Goal: Register for event/course

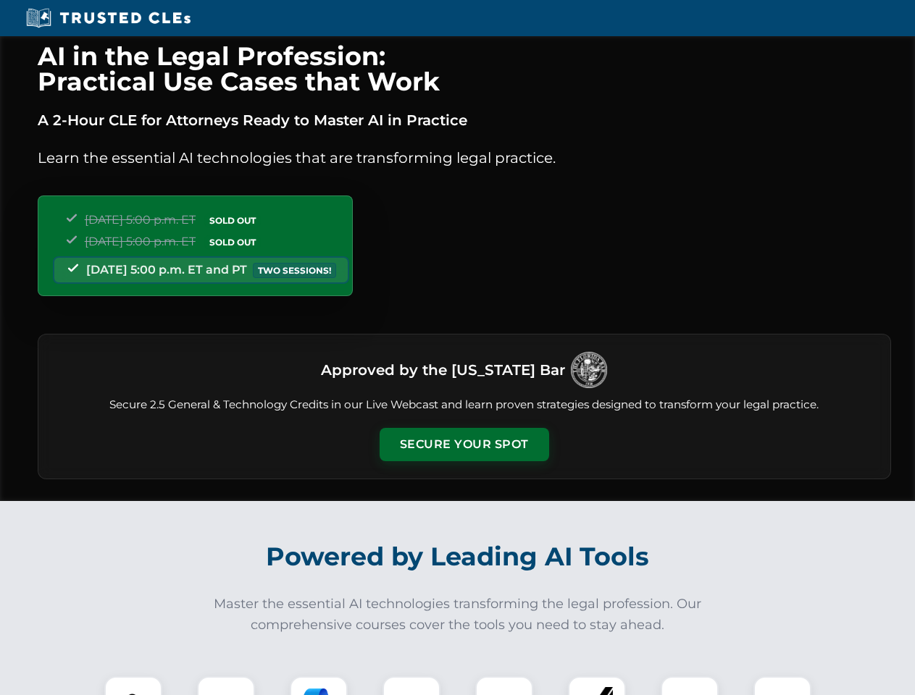
click at [463, 445] on button "Secure Your Spot" at bounding box center [463, 444] width 169 height 33
click at [133, 686] on img at bounding box center [133, 705] width 42 height 42
click at [226, 686] on div at bounding box center [226, 705] width 58 height 58
